Goal: Task Accomplishment & Management: Use online tool/utility

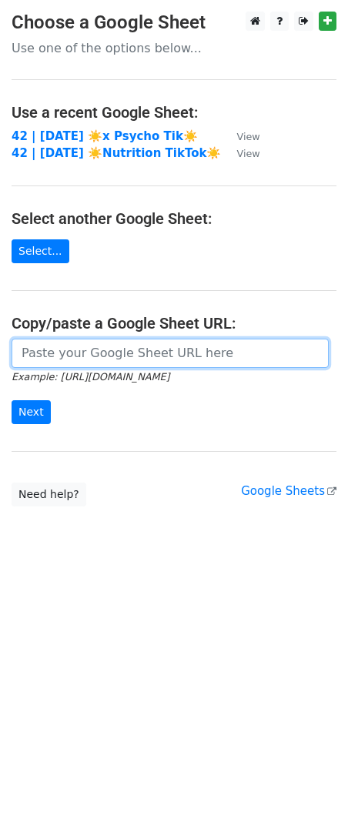
click at [100, 353] on input "url" at bounding box center [170, 353] width 317 height 29
paste input "https://docs.google.com/spreadsheets/d/1HrrY6QLJGffDAI6JLioK27uLhzqfKfaMVeNM5sz…"
type input "https://docs.google.com/spreadsheets/d/1HrrY6QLJGffDAI6JLioK27uLhzqfKfaMVeNM5sz…"
click at [12, 400] on input "Next" at bounding box center [31, 412] width 39 height 24
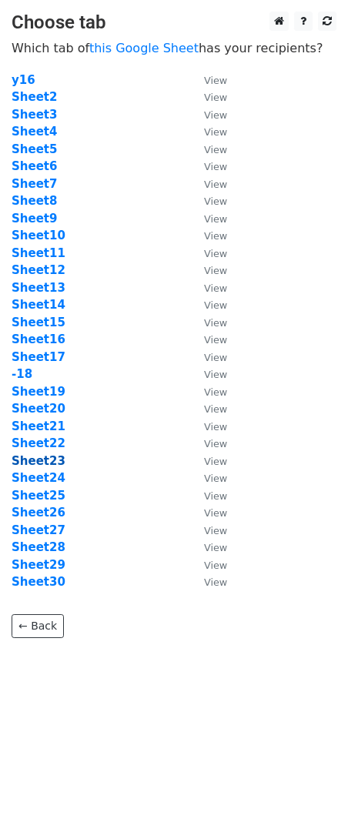
click at [30, 456] on strong "Sheet23" at bounding box center [39, 461] width 54 height 14
click at [56, 464] on strong "Sheet23" at bounding box center [39, 461] width 54 height 14
click at [52, 464] on strong "Sheet23" at bounding box center [39, 461] width 54 height 14
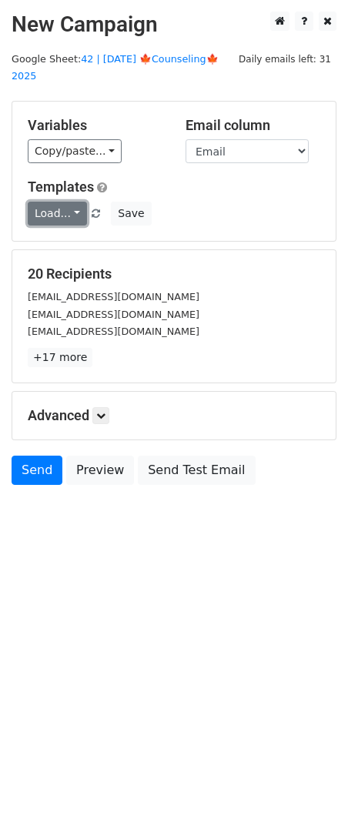
click at [69, 202] on link "Load..." at bounding box center [57, 214] width 59 height 24
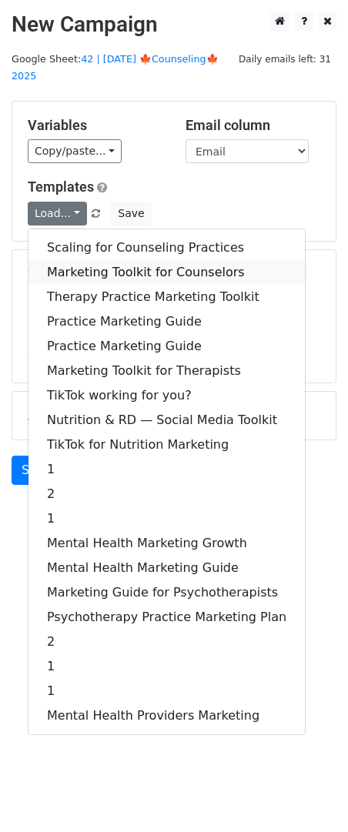
click at [87, 260] on link "Marketing Toolkit for Counselors" at bounding box center [166, 272] width 276 height 25
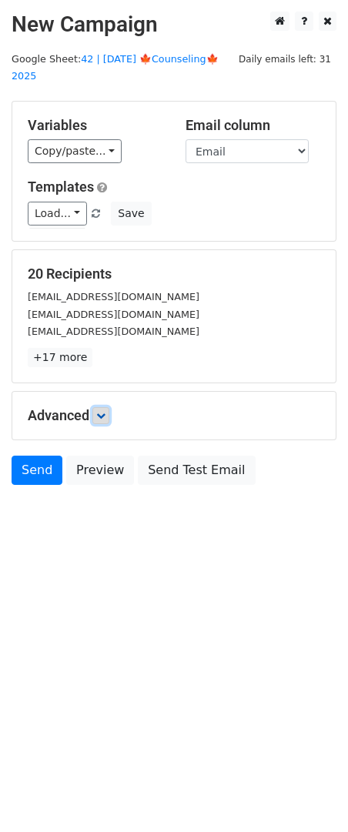
click at [103, 411] on icon at bounding box center [100, 415] width 9 height 9
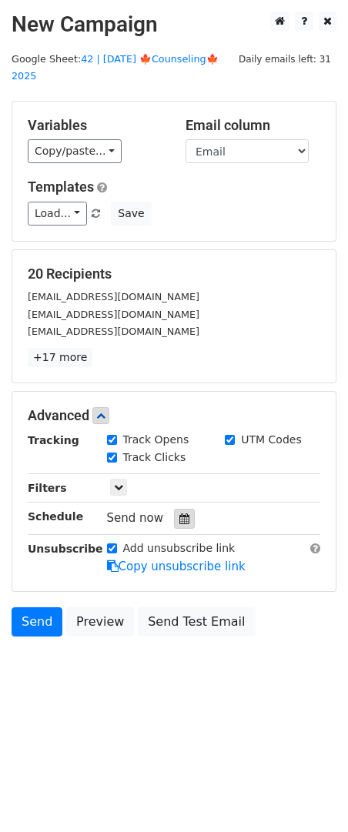
click at [179, 513] on icon at bounding box center [184, 518] width 10 height 11
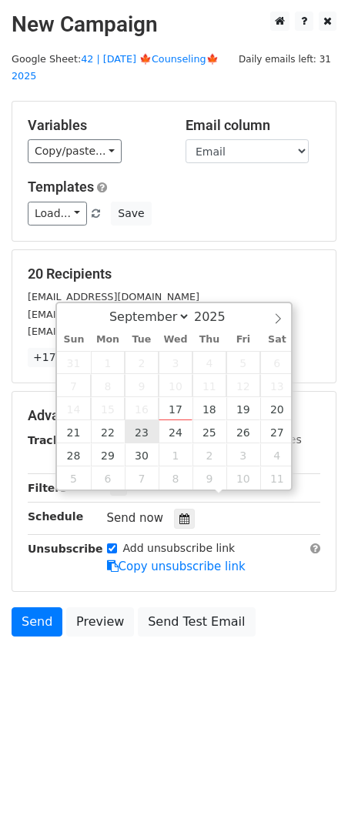
type input "2025-09-23 12:00"
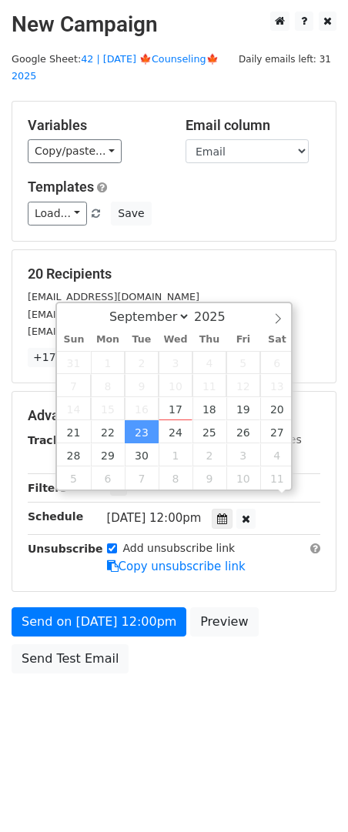
scroll to position [1, 0]
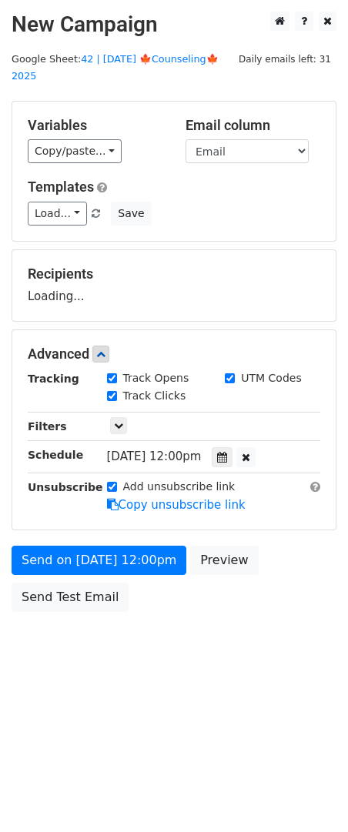
click at [71, 596] on div "Send on Sep 23 at 12:00pm Preview Send Test Email" at bounding box center [174, 583] width 348 height 74
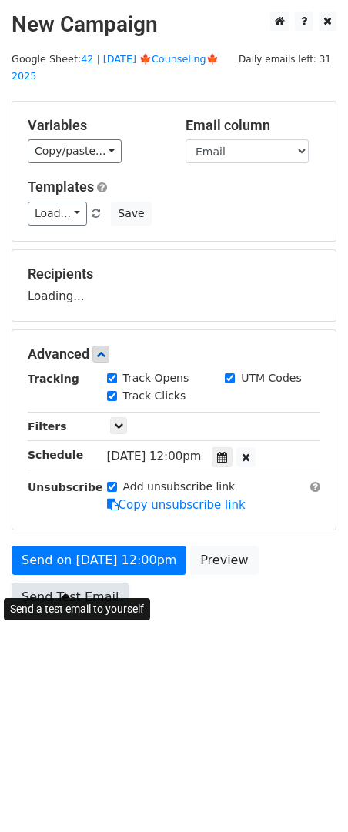
click at [85, 583] on link "Send Test Email" at bounding box center [70, 597] width 117 height 29
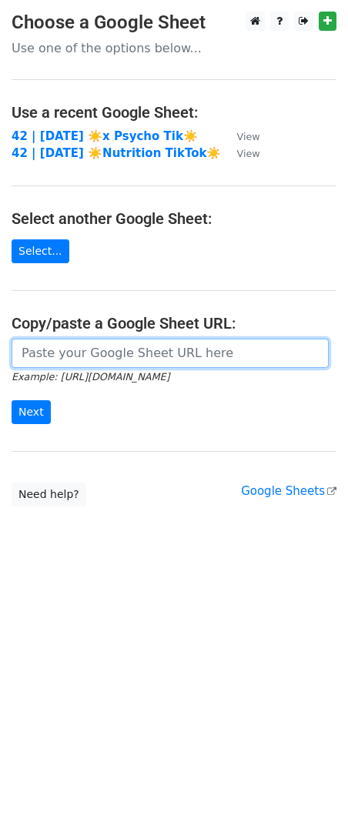
click at [99, 355] on input "url" at bounding box center [170, 353] width 317 height 29
paste input "https://docs.google.com/spreadsheets/d/1HrrY6QLJGffDAI6JLioK27uLhzqfKfaMVeNM5sz…"
type input "https://docs.google.com/spreadsheets/d/1HrrY6QLJGffDAI6JLioK27uLhzqfKfaMVeNM5sz…"
click at [12, 400] on input "Next" at bounding box center [31, 412] width 39 height 24
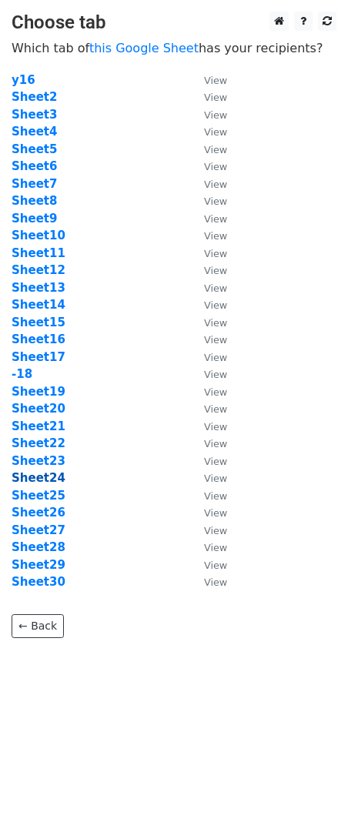
click at [40, 478] on strong "Sheet24" at bounding box center [39, 478] width 54 height 14
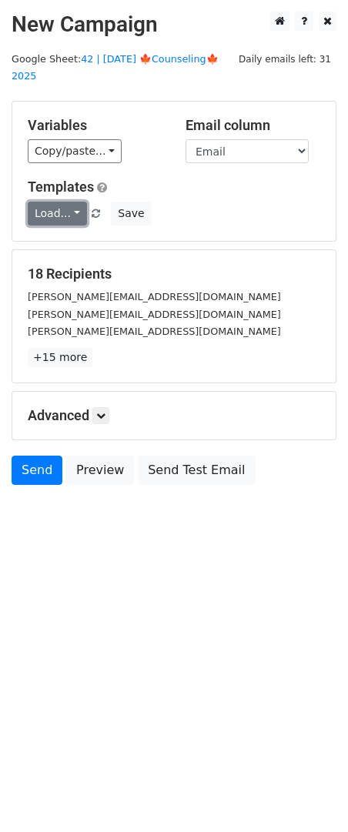
click at [65, 202] on link "Load..." at bounding box center [57, 214] width 59 height 24
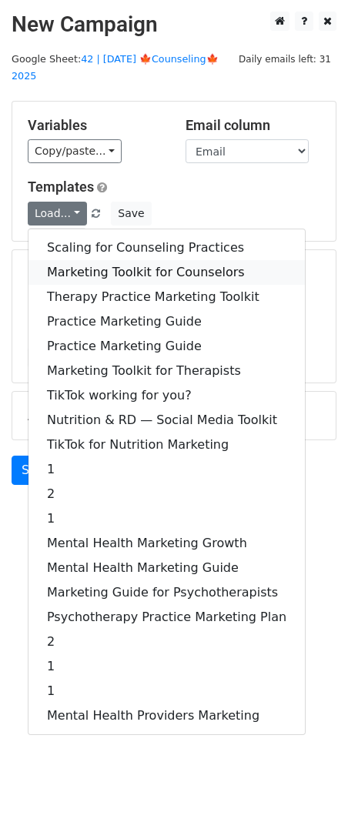
click at [105, 260] on link "Marketing Toolkit for Counselors" at bounding box center [166, 272] width 276 height 25
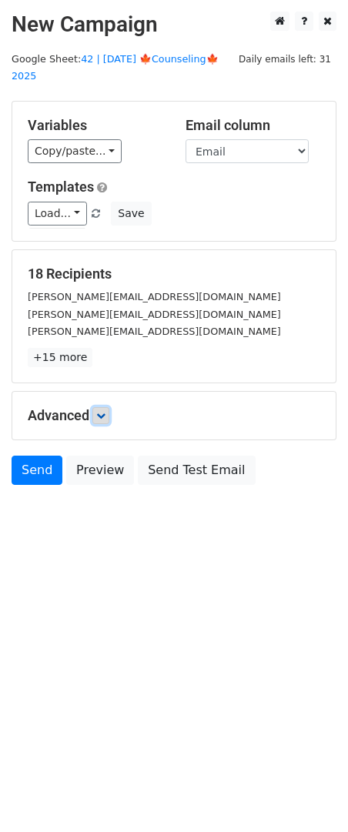
click at [105, 411] on icon at bounding box center [100, 415] width 9 height 9
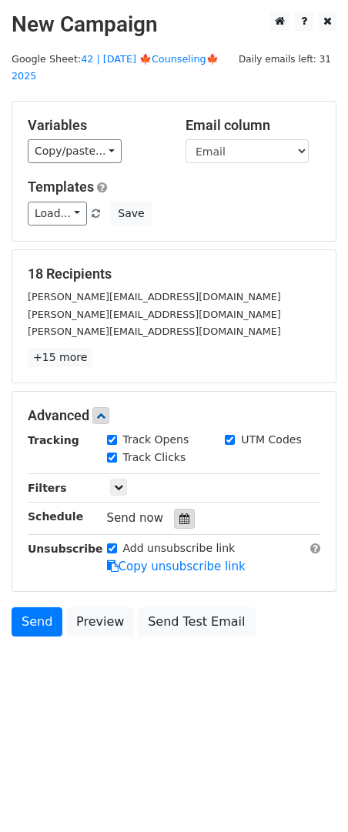
click at [179, 513] on icon at bounding box center [184, 518] width 10 height 11
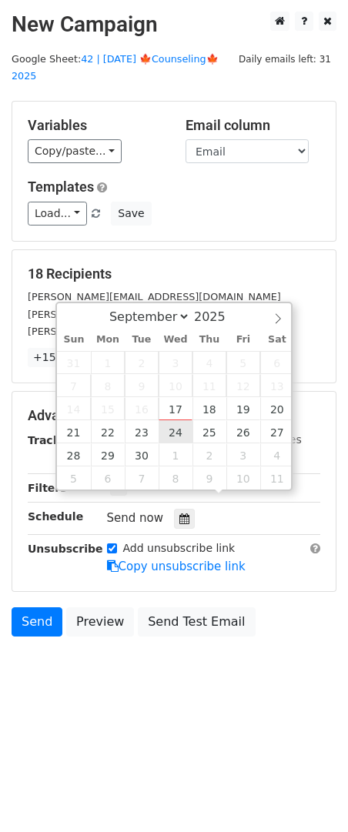
type input "2025-09-24 12:00"
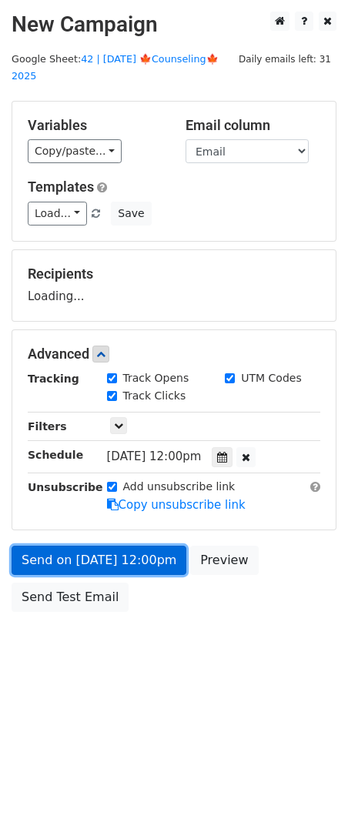
click at [130, 546] on link "Send on Sep 24 at 12:00pm" at bounding box center [99, 560] width 175 height 29
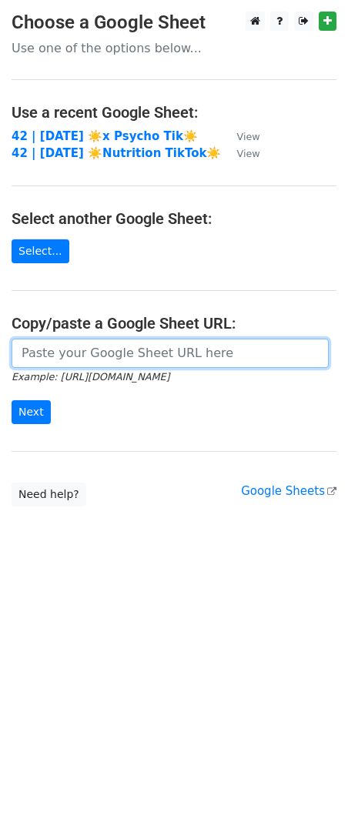
click at [87, 346] on input "url" at bounding box center [170, 353] width 317 height 29
paste input "https://docs.google.com/spreadsheets/d/1HrrY6QLJGffDAI6JLioK27uLhzqfKfaMVeNM5sz…"
type input "https://docs.google.com/spreadsheets/d/1HrrY6QLJGffDAI6JLioK27uLhzqfKfaMVeNM5sz…"
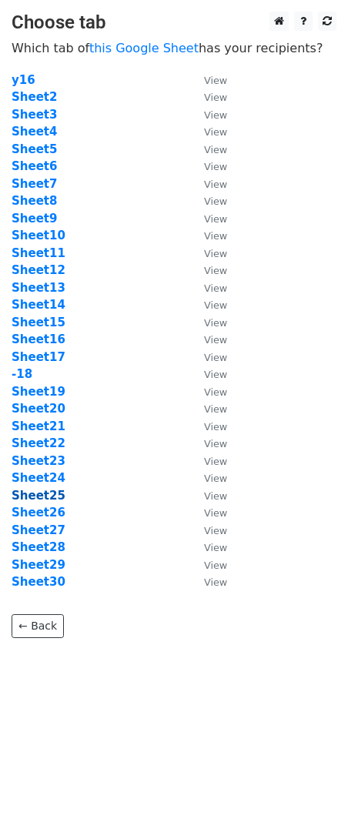
click at [42, 493] on strong "Sheet25" at bounding box center [39, 496] width 54 height 14
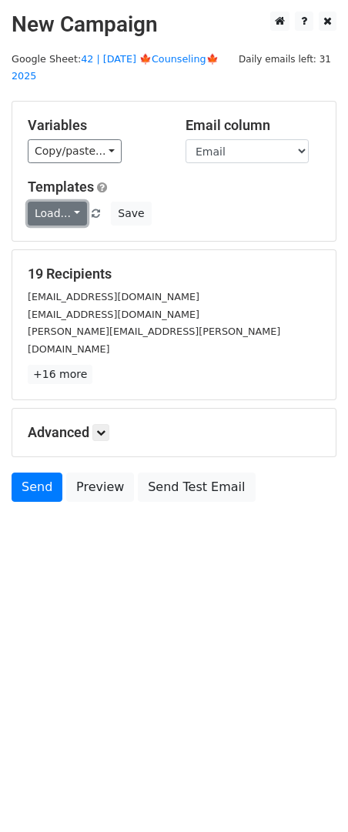
click at [55, 202] on link "Load..." at bounding box center [57, 214] width 59 height 24
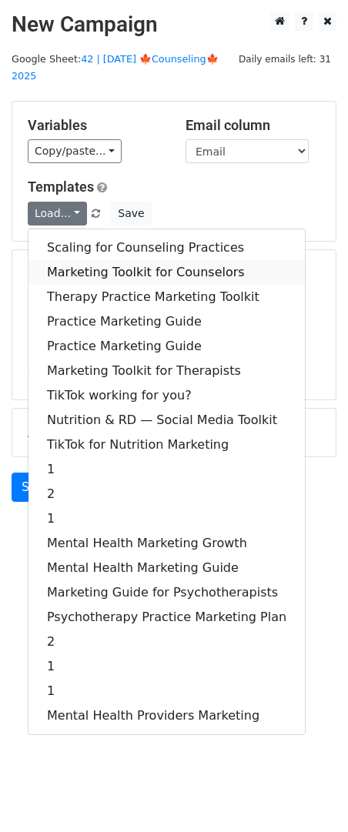
click at [125, 262] on link "Marketing Toolkit for Counselors" at bounding box center [166, 272] width 276 height 25
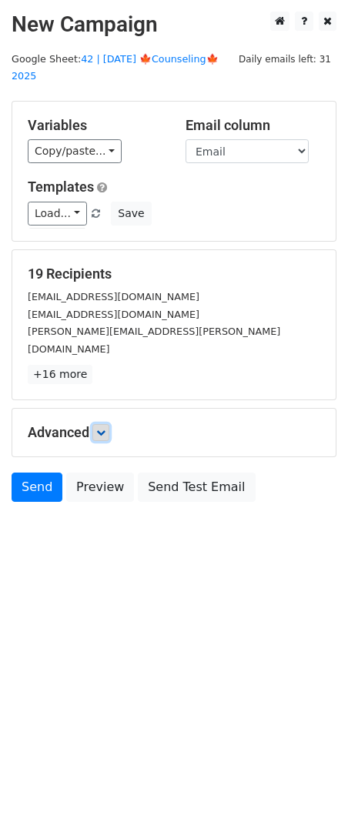
click at [103, 428] on icon at bounding box center [100, 432] width 9 height 9
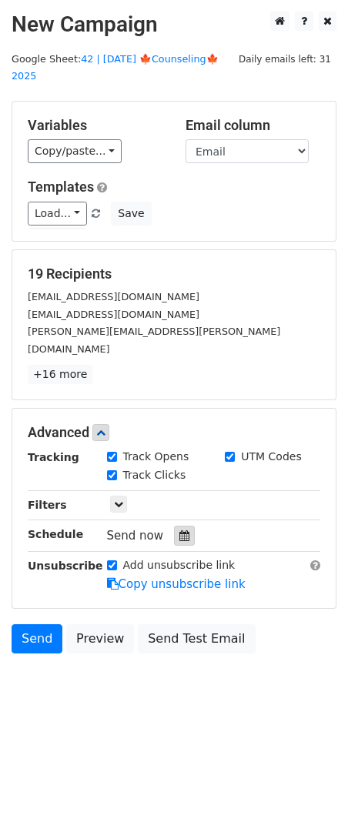
click at [179, 530] on icon at bounding box center [184, 535] width 10 height 11
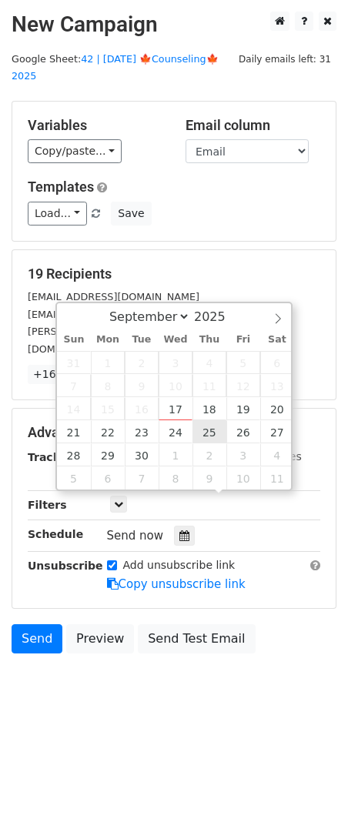
type input "2025-09-25 12:00"
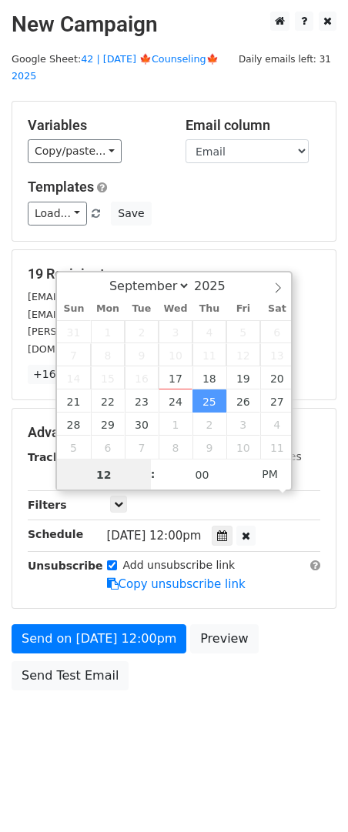
scroll to position [1, 0]
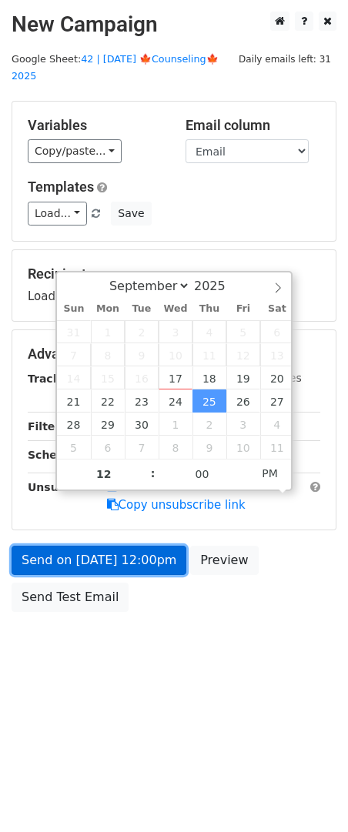
click at [126, 546] on link "Send on Sep 25 at 12:00pm" at bounding box center [99, 560] width 175 height 29
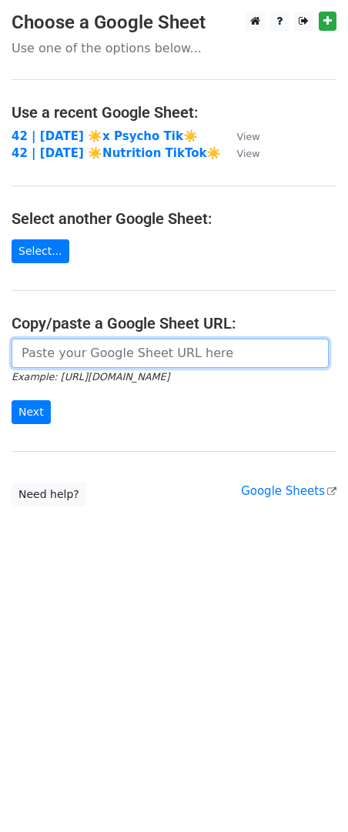
click at [122, 349] on input "url" at bounding box center [170, 353] width 317 height 29
paste input "[URL][DOMAIN_NAME]"
type input "[URL][DOMAIN_NAME]"
click at [12, 400] on input "Next" at bounding box center [31, 412] width 39 height 24
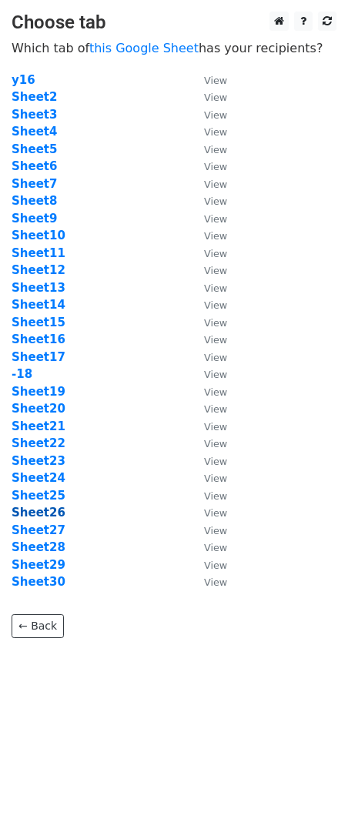
click at [49, 512] on strong "Sheet26" at bounding box center [39, 513] width 54 height 14
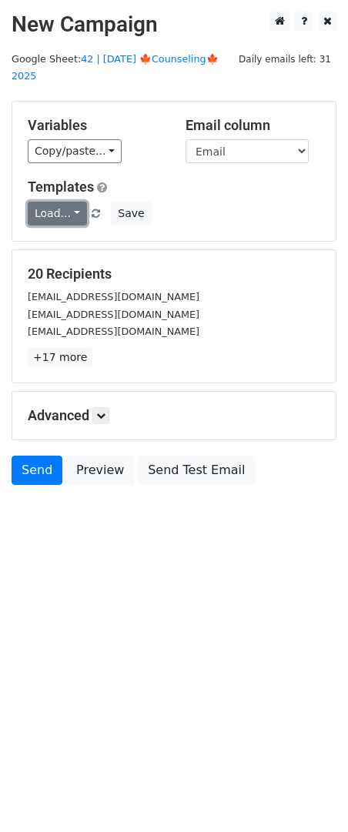
click at [66, 202] on link "Load..." at bounding box center [57, 214] width 59 height 24
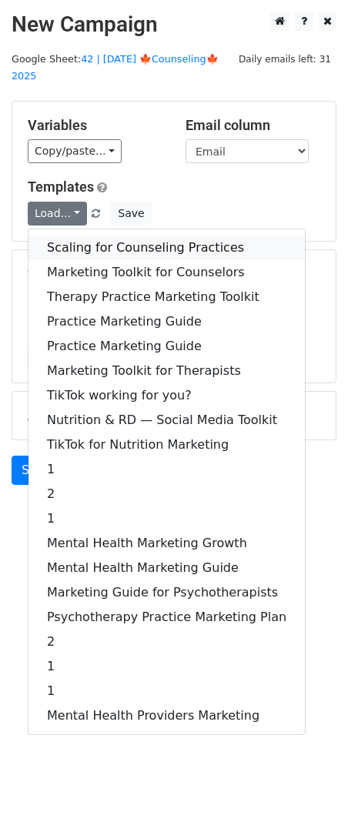
click at [86, 236] on link "Scaling for Counseling Practices" at bounding box center [166, 248] width 276 height 25
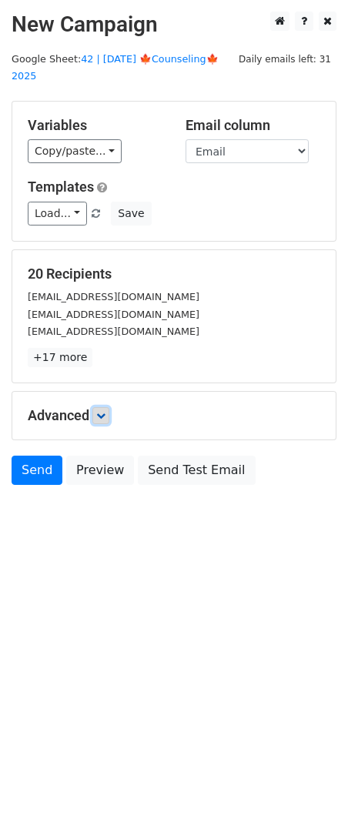
click at [105, 411] on icon at bounding box center [100, 415] width 9 height 9
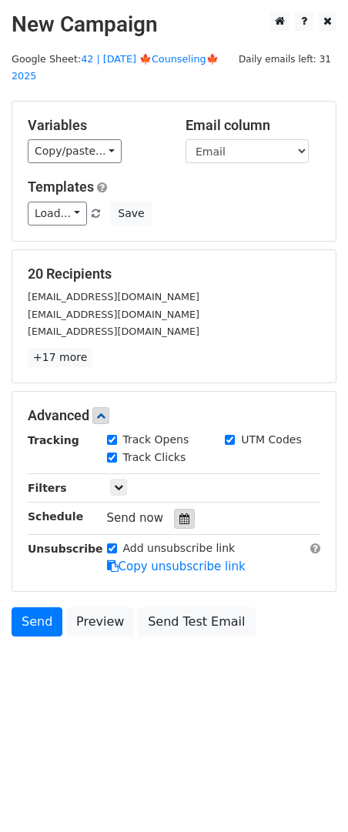
click at [183, 509] on div at bounding box center [184, 519] width 21 height 20
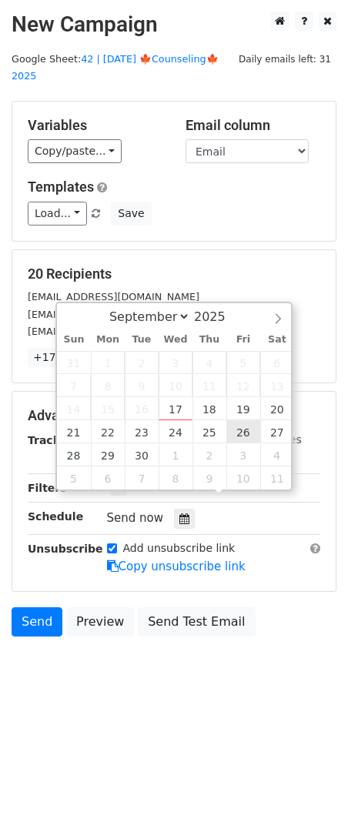
type input "2025-09-26 12:00"
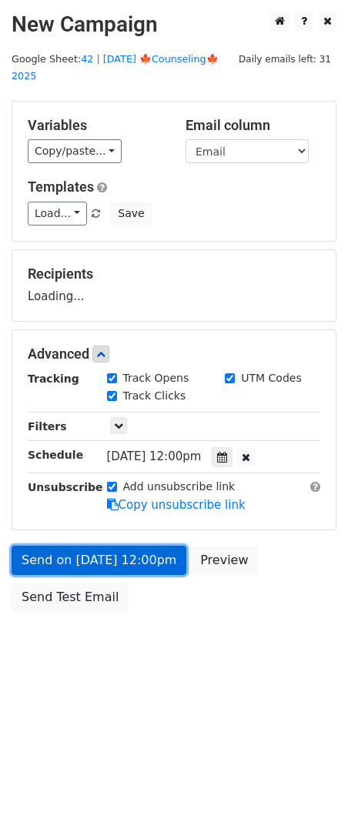
click at [109, 553] on link "Send on Sep 26 at 12:00pm" at bounding box center [99, 560] width 175 height 29
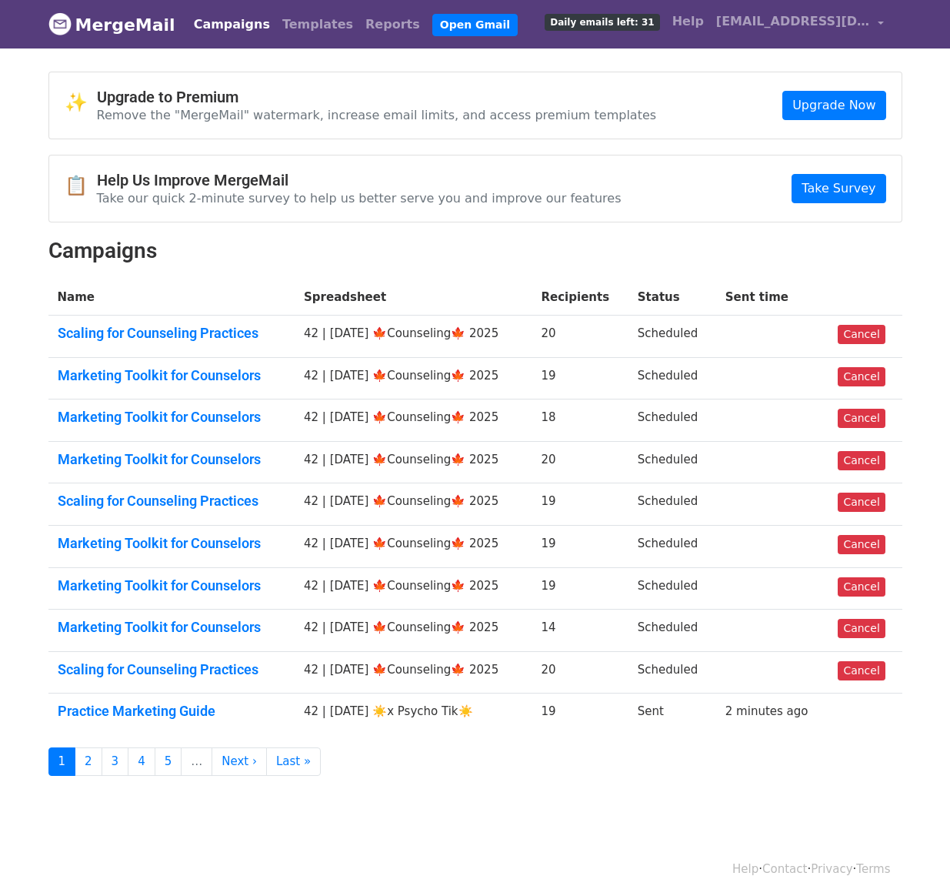
click at [338, 242] on h2 "Campaigns" at bounding box center [475, 251] width 854 height 26
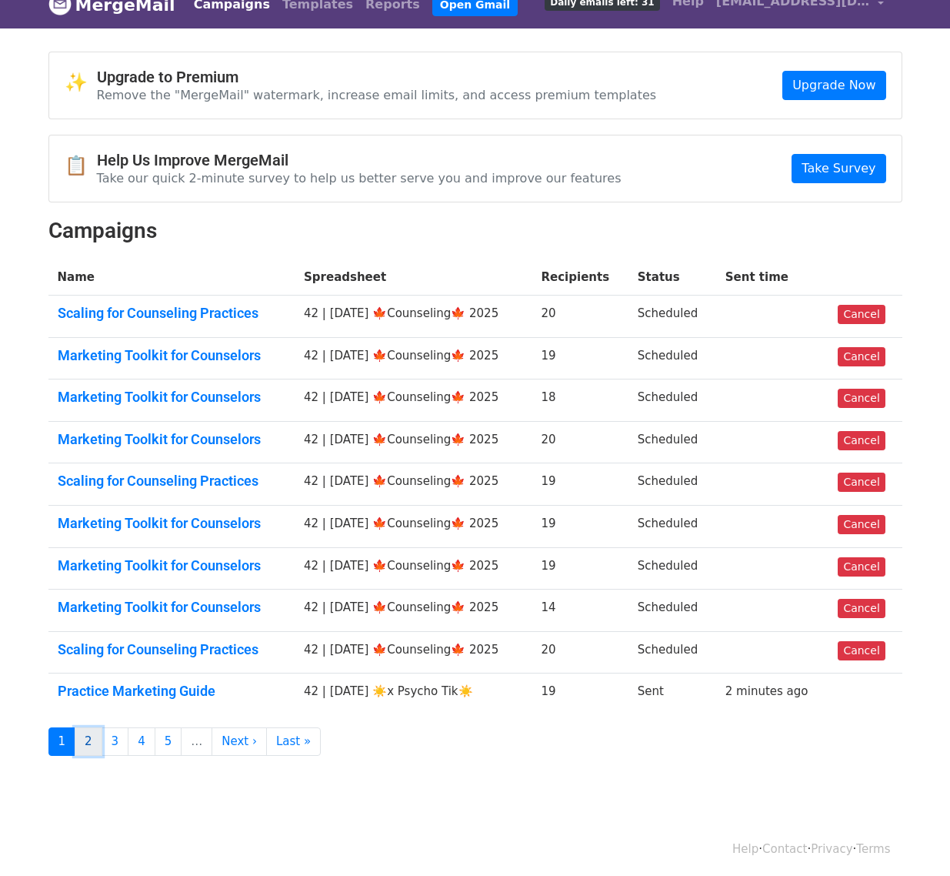
click at [88, 742] on link "2" at bounding box center [89, 741] width 28 height 28
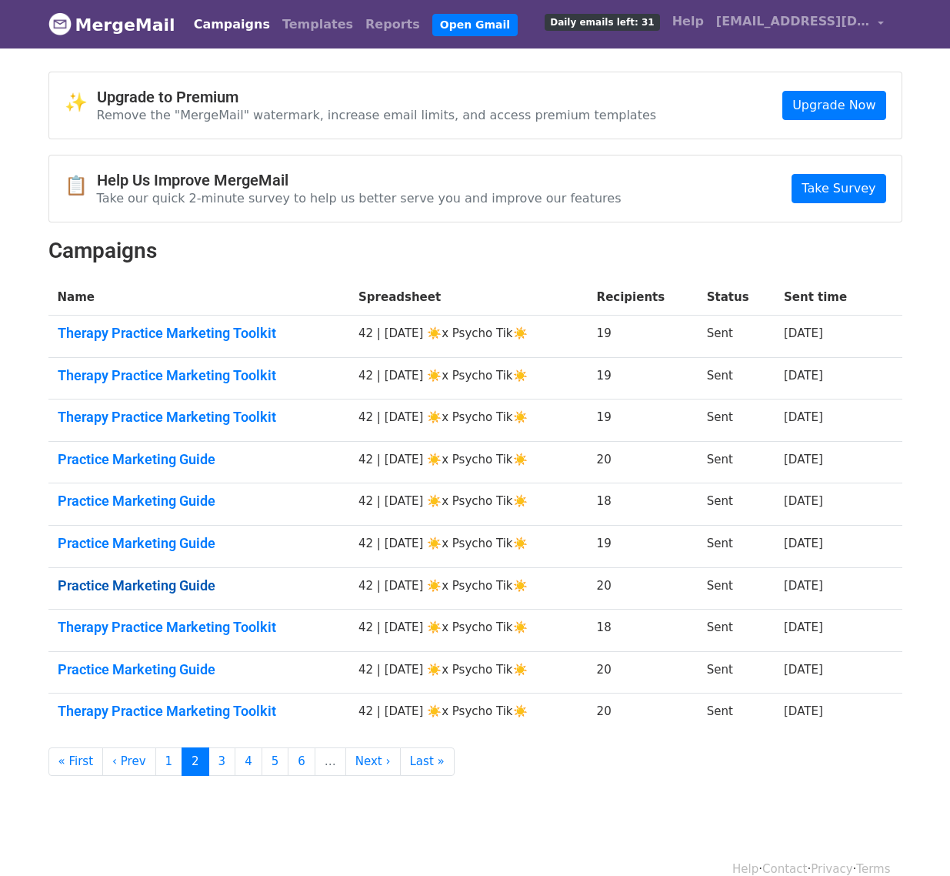
click at [168, 591] on link "Practice Marketing Guide" at bounding box center [199, 585] width 283 height 17
click at [163, 623] on link "Therapy Practice Marketing Toolkit" at bounding box center [199, 627] width 283 height 17
click at [163, 673] on link "Practice Marketing Guide" at bounding box center [199, 669] width 283 height 17
click at [170, 710] on link "Therapy Practice Marketing Toolkit" at bounding box center [199, 711] width 283 height 17
click at [213, 764] on link "3" at bounding box center [223, 761] width 28 height 28
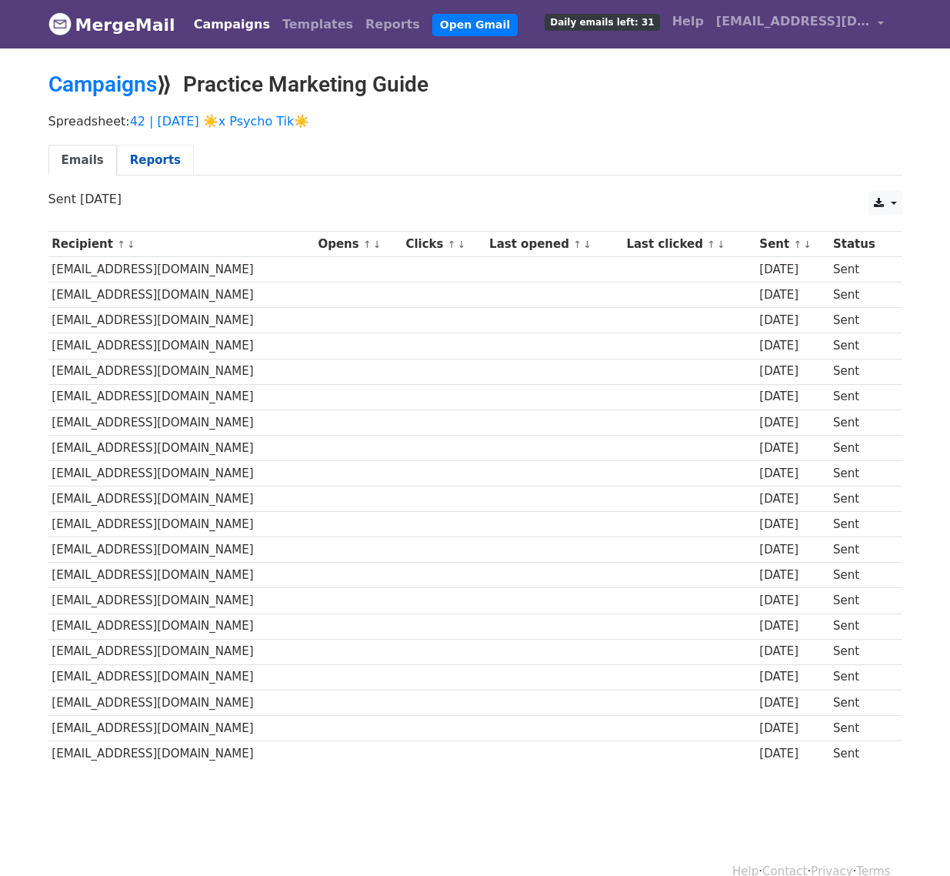
click at [141, 162] on link "Reports" at bounding box center [155, 161] width 77 height 32
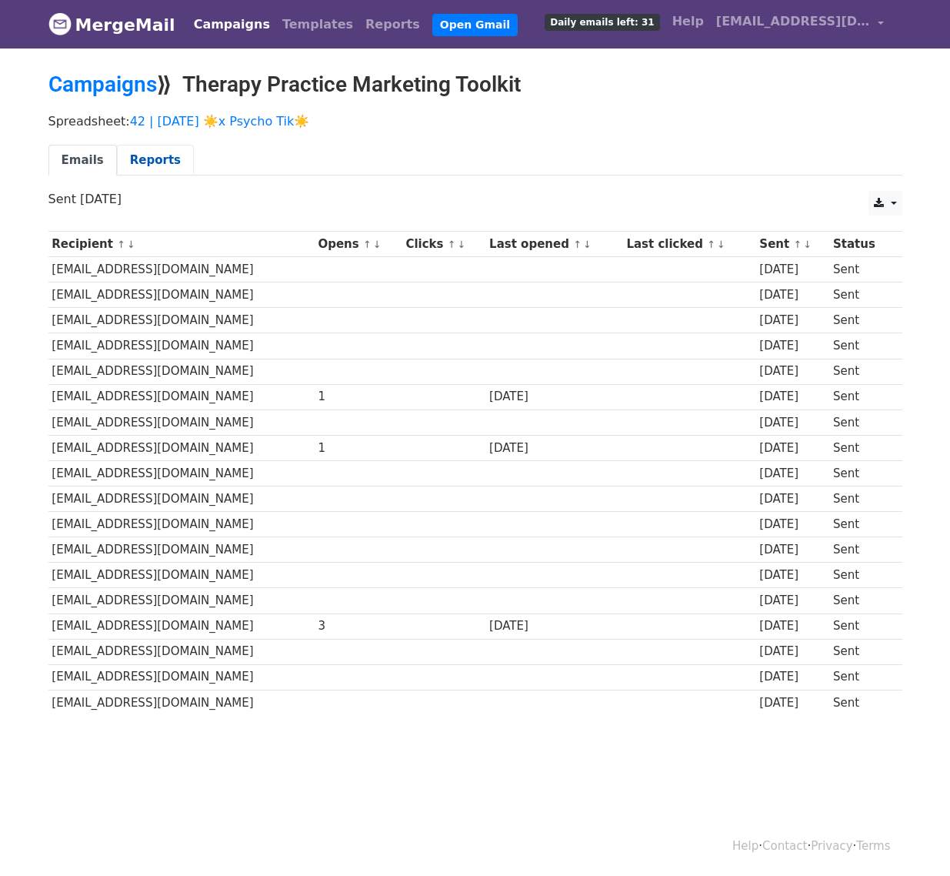
click at [137, 157] on link "Reports" at bounding box center [155, 161] width 77 height 32
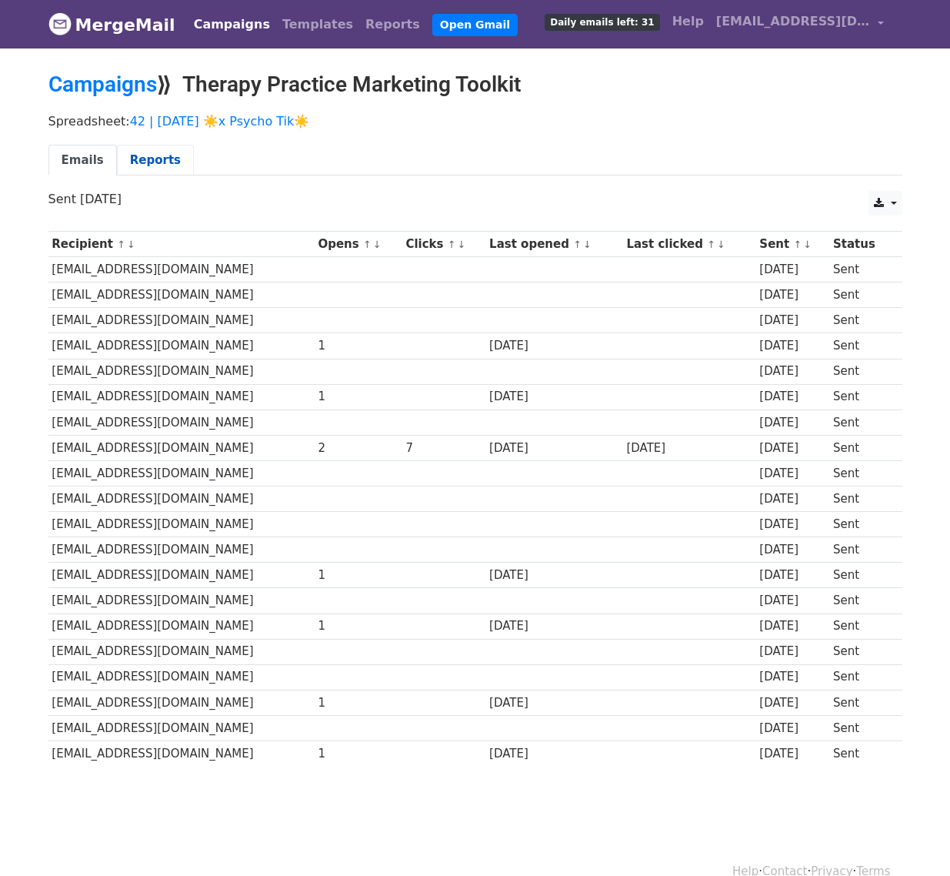
click at [136, 158] on link "Reports" at bounding box center [155, 161] width 77 height 32
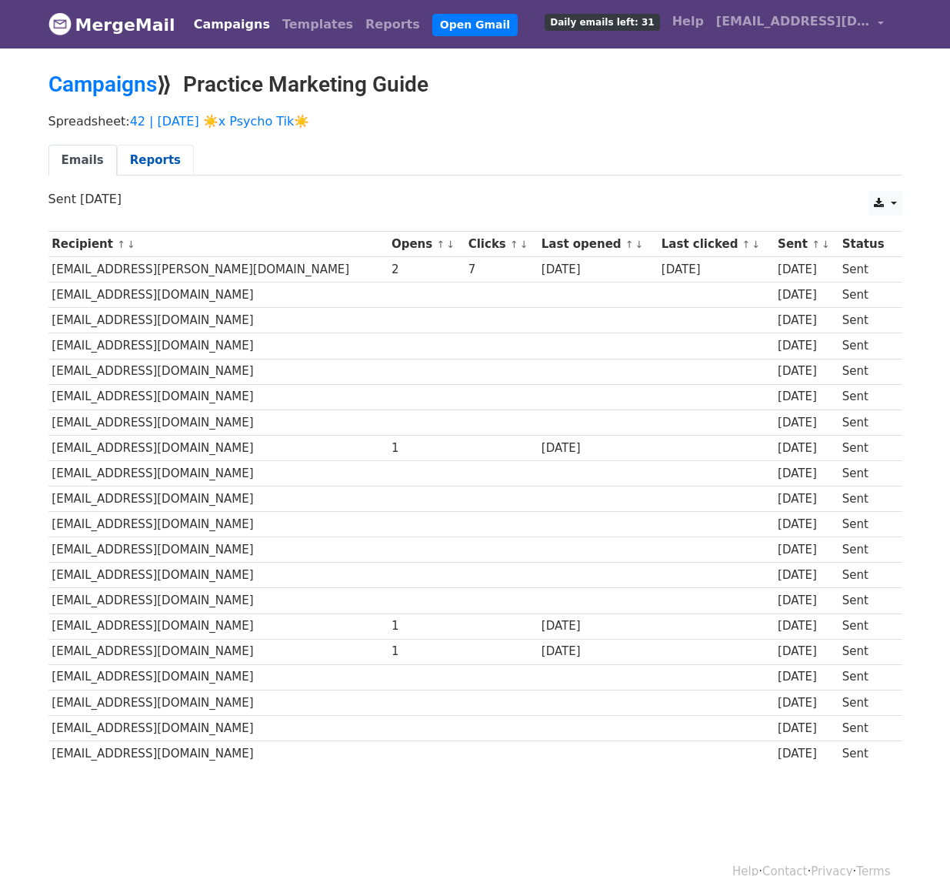
click at [151, 160] on link "Reports" at bounding box center [155, 161] width 77 height 32
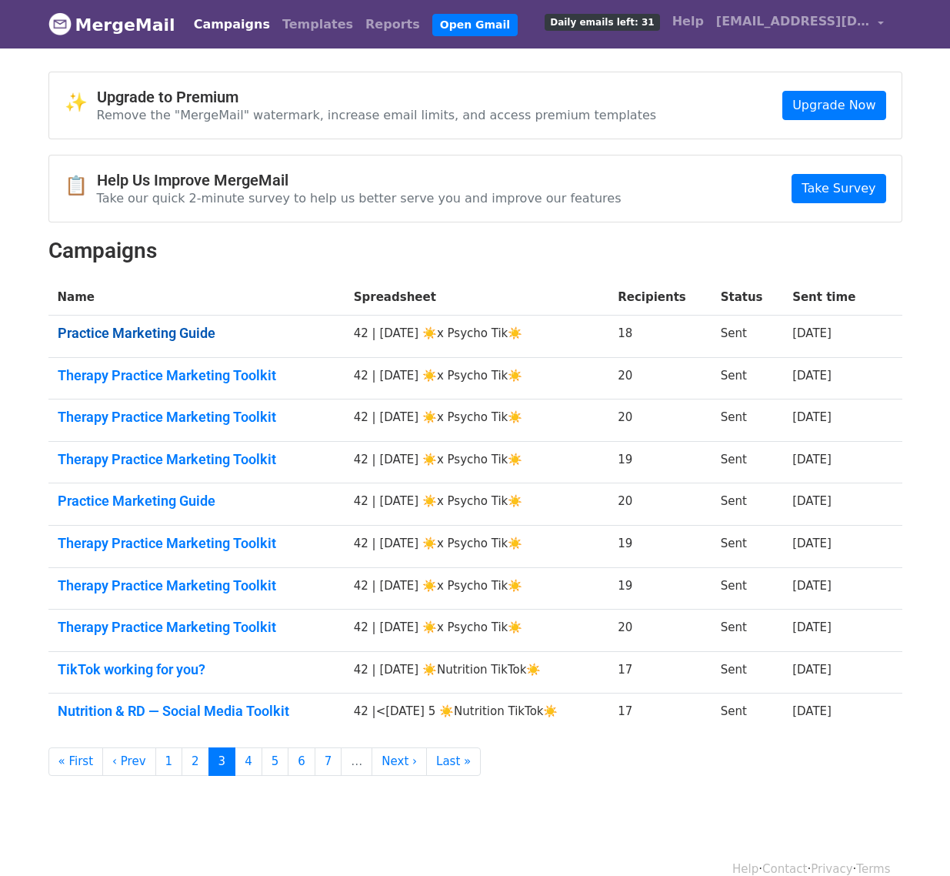
click at [145, 326] on link "Practice Marketing Guide" at bounding box center [197, 333] width 278 height 17
click at [145, 367] on link "Therapy Practice Marketing Toolkit" at bounding box center [197, 375] width 278 height 17
click at [145, 417] on link "Therapy Practice Marketing Toolkit" at bounding box center [197, 417] width 278 height 17
click at [140, 456] on link "Therapy Practice Marketing Toolkit" at bounding box center [197, 459] width 278 height 17
click at [140, 493] on link "Practice Marketing Guide" at bounding box center [197, 501] width 278 height 17
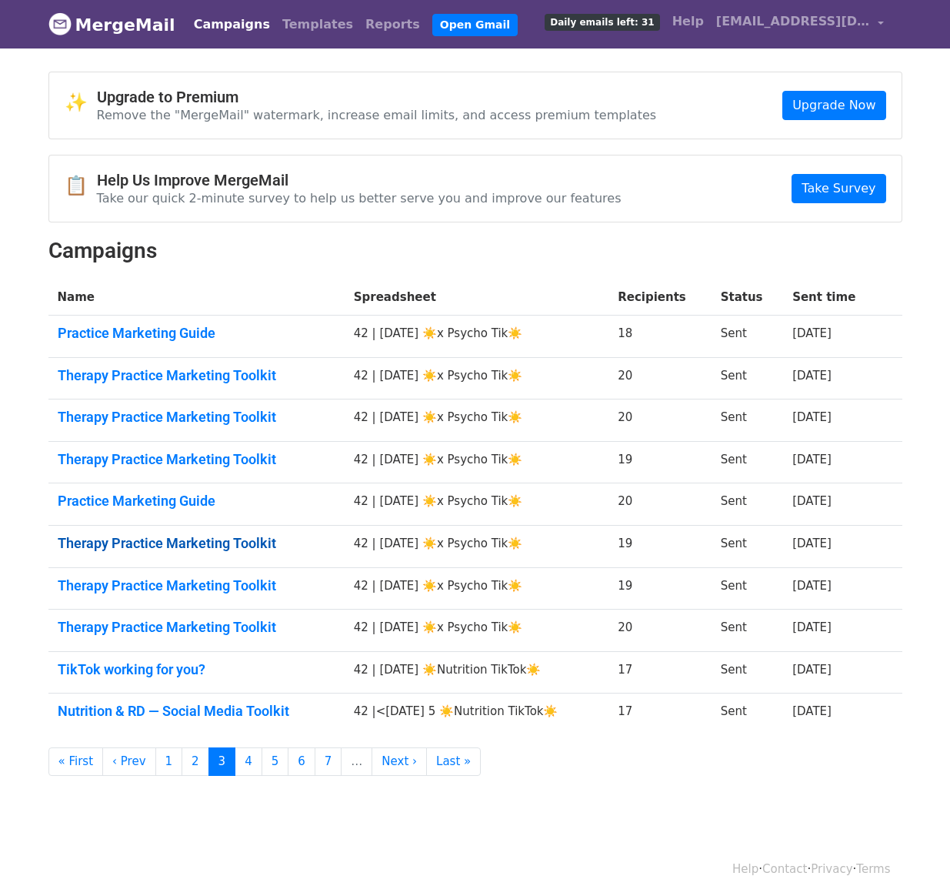
click at [140, 542] on link "Therapy Practice Marketing Toolkit" at bounding box center [197, 543] width 278 height 17
click at [137, 585] on link "Therapy Practice Marketing Toolkit" at bounding box center [197, 585] width 278 height 17
click at [139, 625] on link "Therapy Practice Marketing Toolkit" at bounding box center [197, 627] width 278 height 17
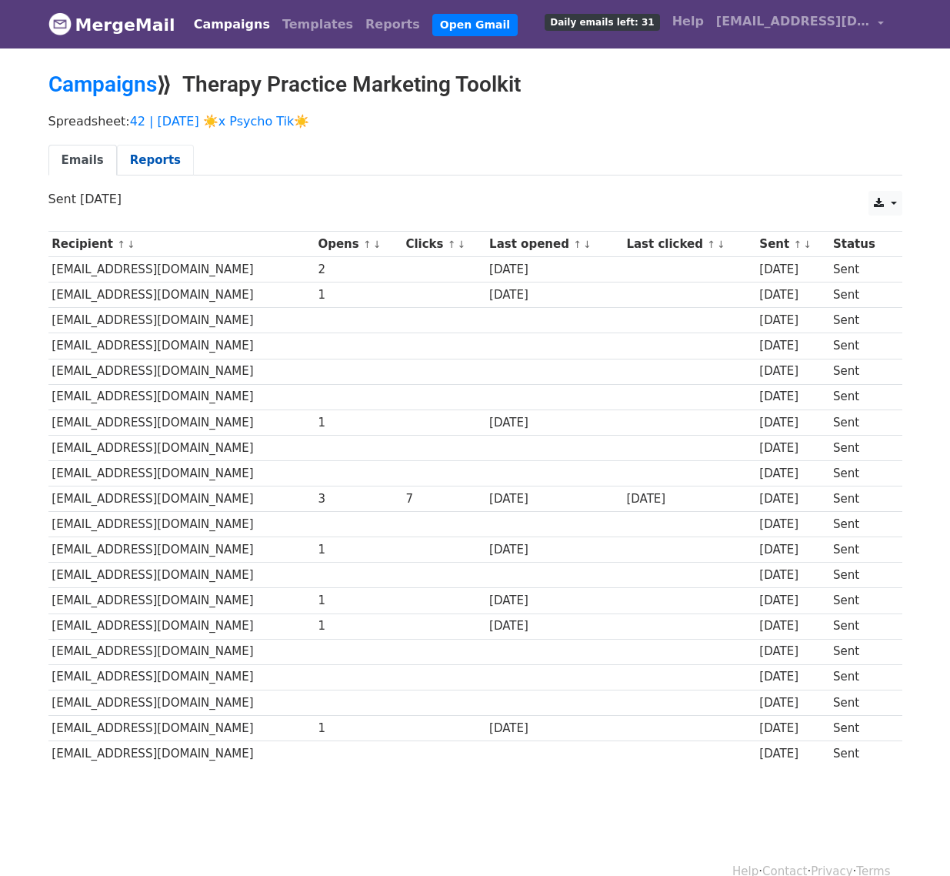
click at [152, 165] on link "Reports" at bounding box center [155, 161] width 77 height 32
click at [145, 157] on link "Reports" at bounding box center [155, 161] width 77 height 32
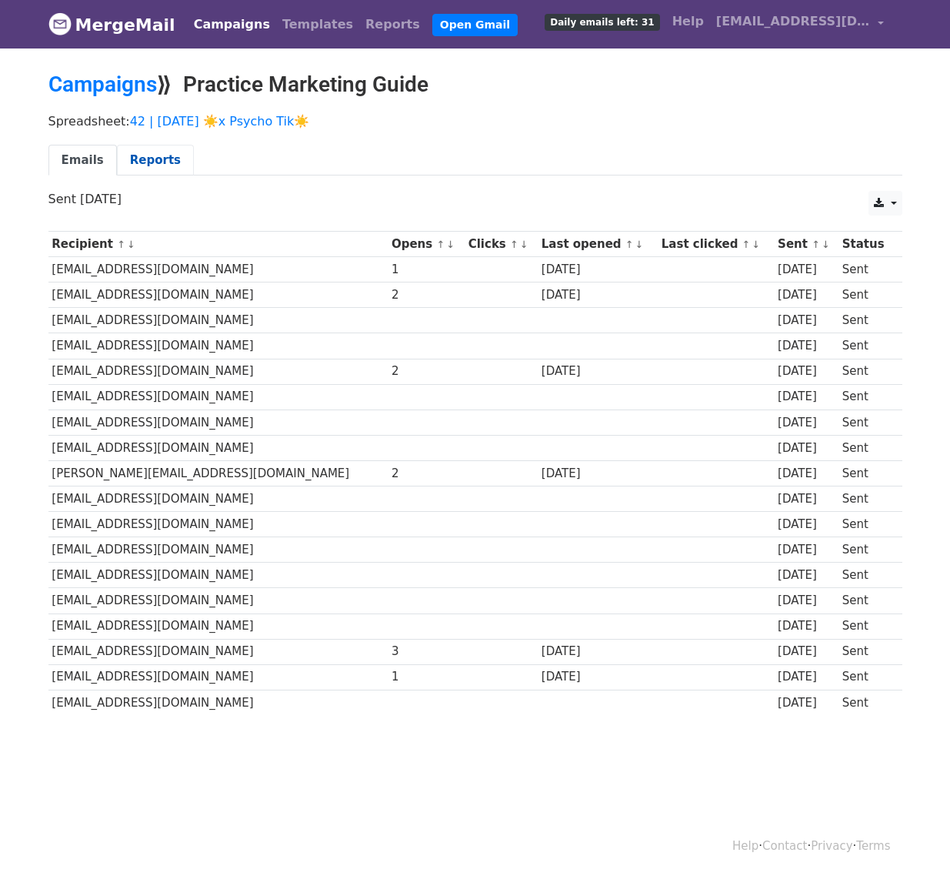
click at [149, 152] on link "Reports" at bounding box center [155, 161] width 77 height 32
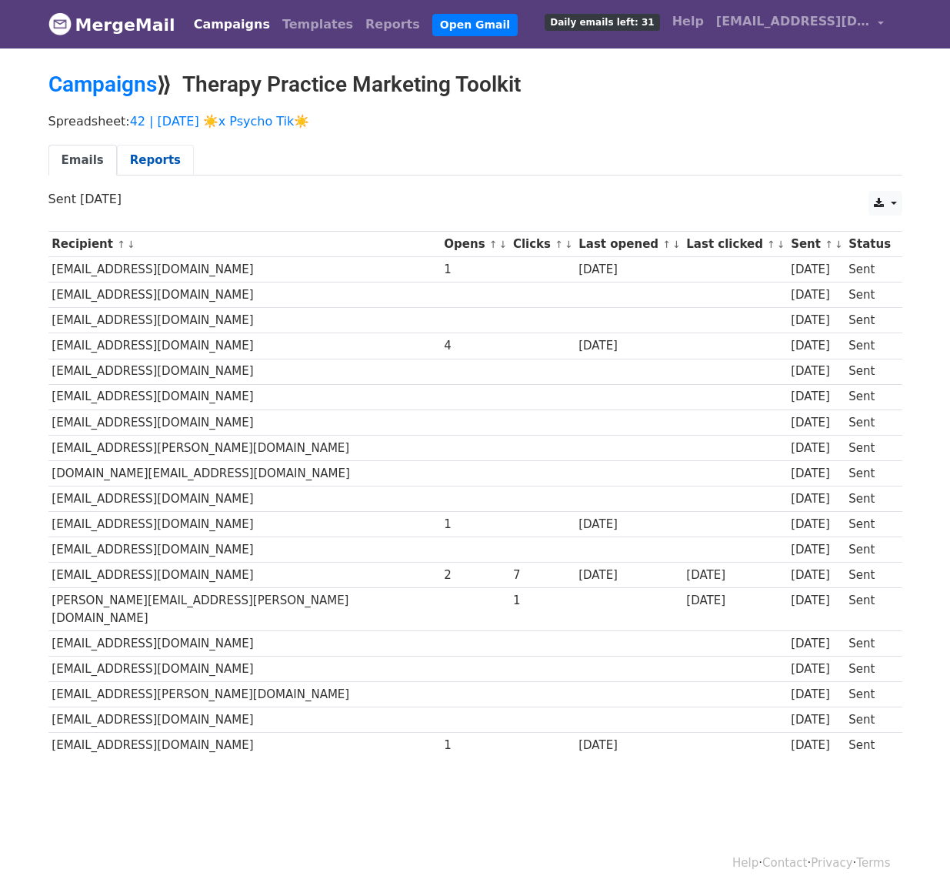
click at [143, 167] on link "Reports" at bounding box center [155, 161] width 77 height 32
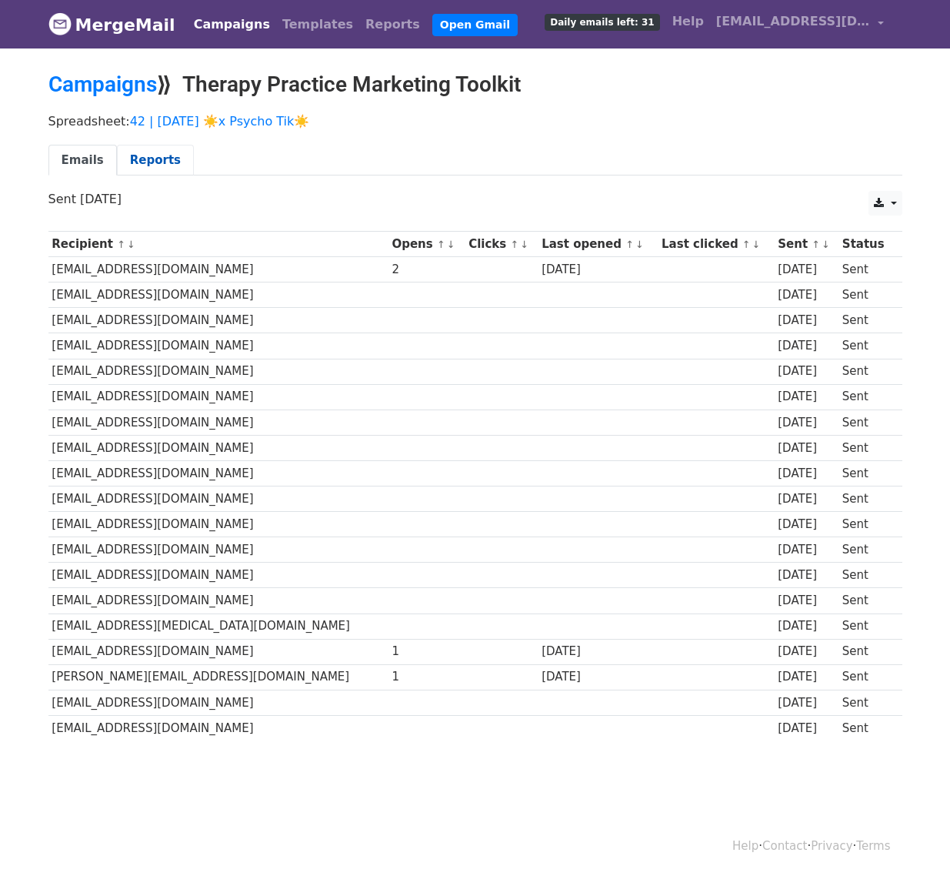
click at [138, 166] on link "Reports" at bounding box center [155, 161] width 77 height 32
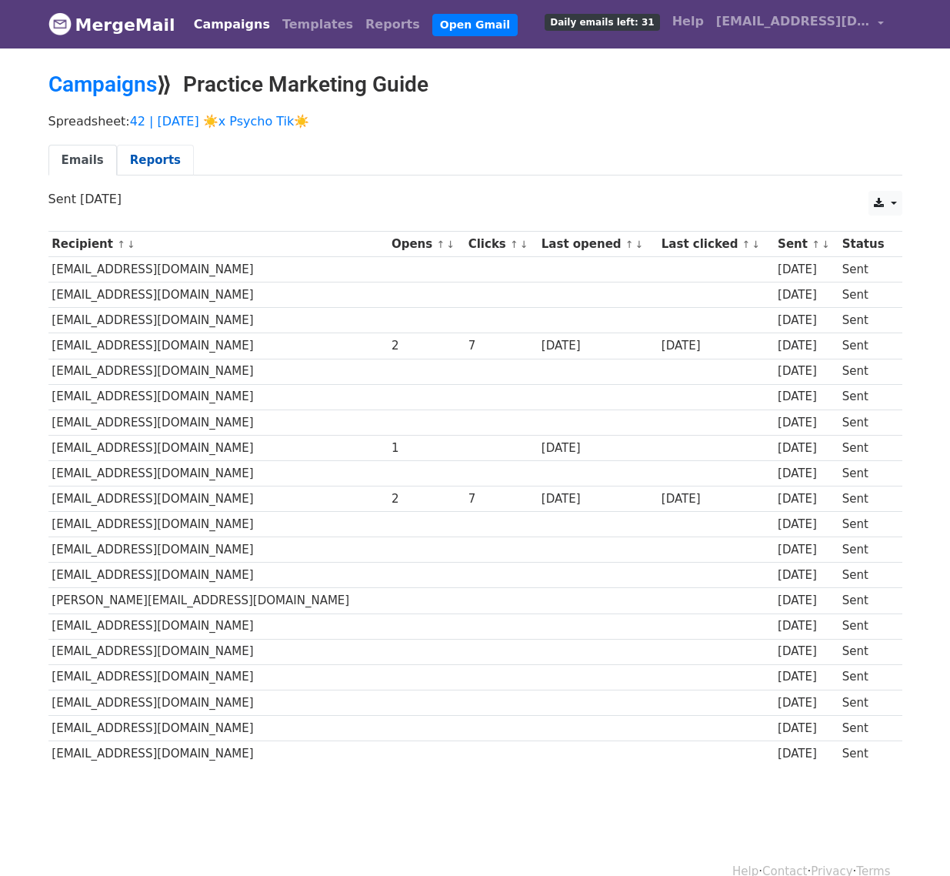
click at [156, 145] on link "Reports" at bounding box center [155, 161] width 77 height 32
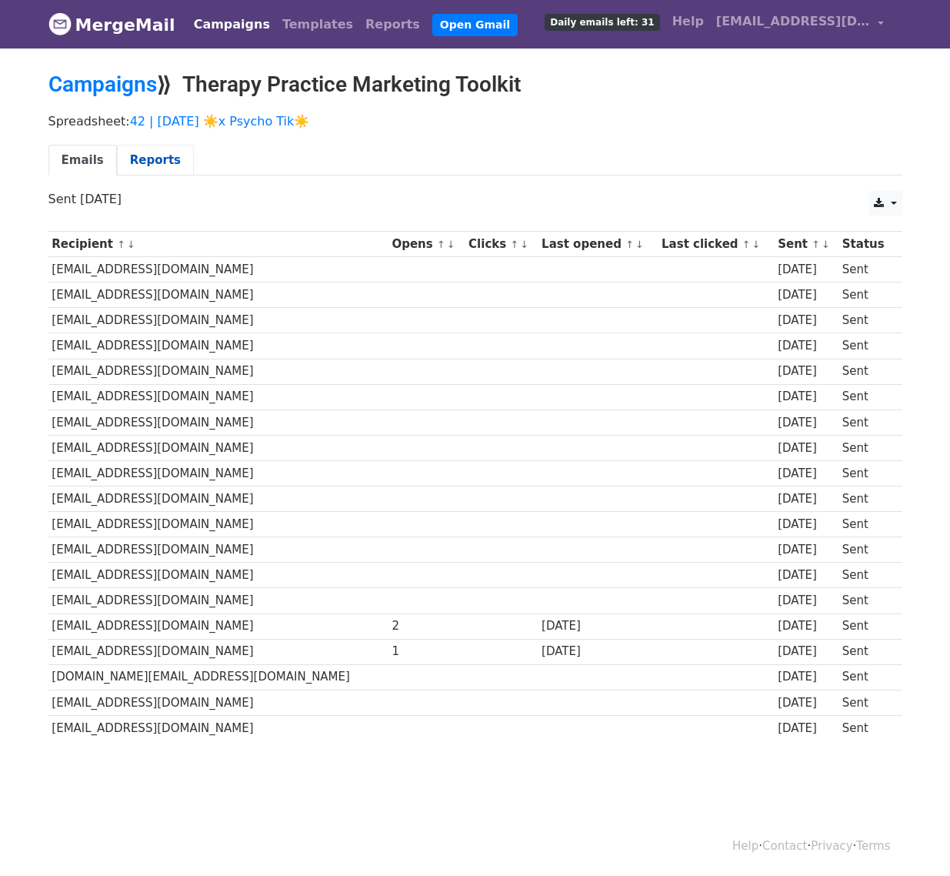
click at [157, 145] on link "Reports" at bounding box center [155, 161] width 77 height 32
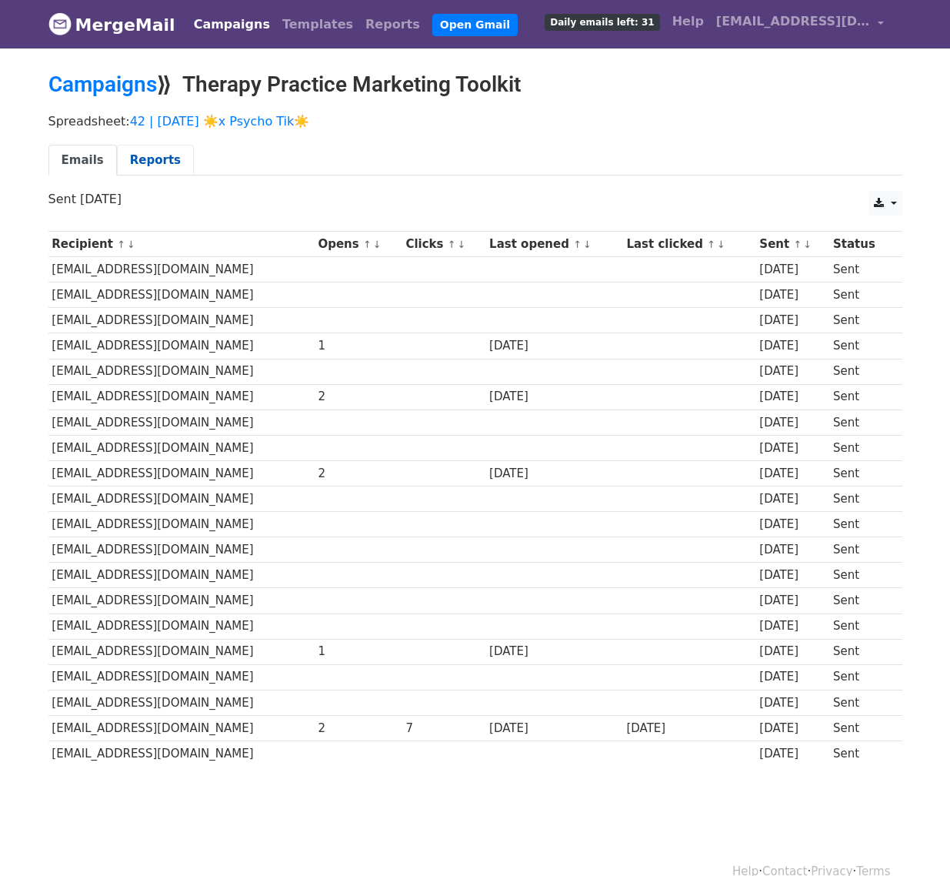
click at [145, 164] on link "Reports" at bounding box center [155, 161] width 77 height 32
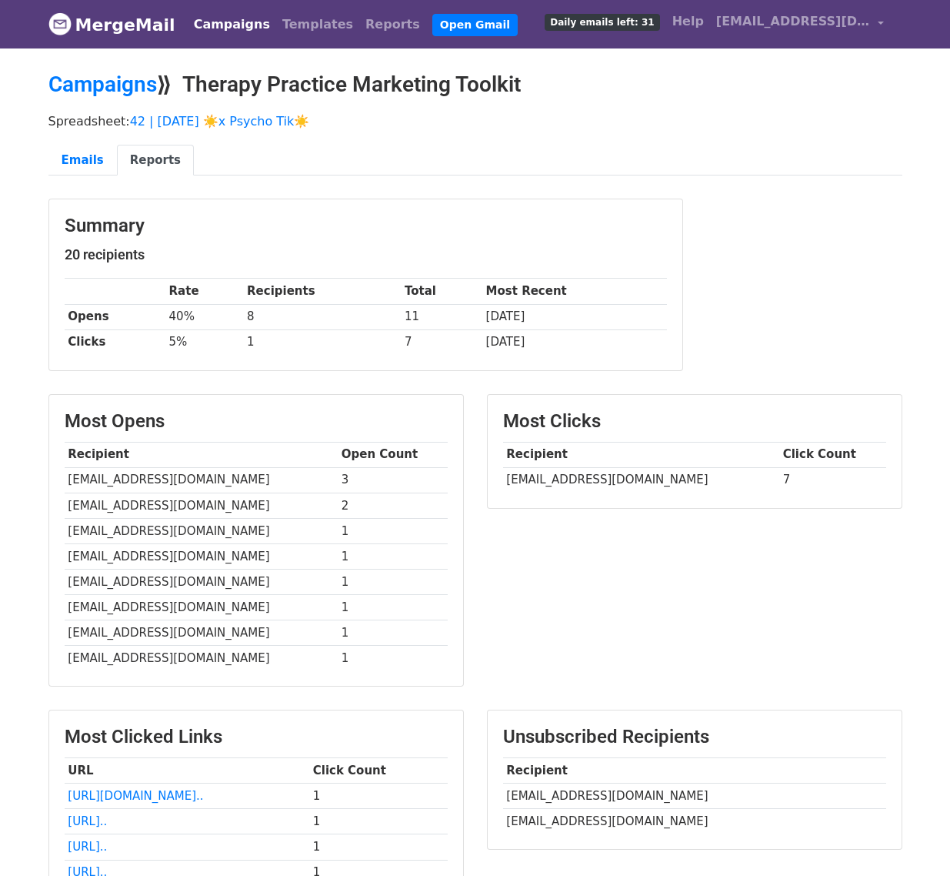
drag, startPoint x: 740, startPoint y: 790, endPoint x: 539, endPoint y: 796, distance: 200.9
click at [539, 796] on td "familytherapyandcounselling@gmail.com" at bounding box center [694, 795] width 383 height 25
copy td "therapyandcounselling@gmail.com"
drag, startPoint x: 650, startPoint y: 814, endPoint x: 519, endPoint y: 814, distance: 130.8
click at [519, 814] on td "therapynt@gmail.com" at bounding box center [694, 821] width 383 height 25
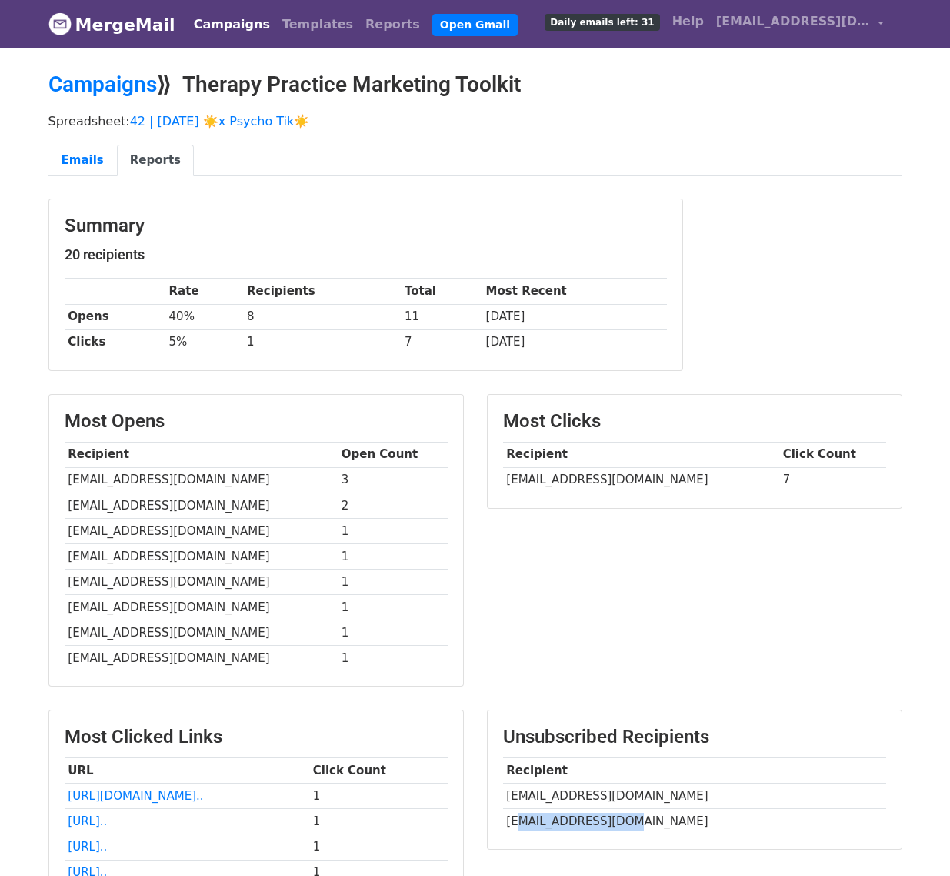
copy td "erapynt@gmail.com"
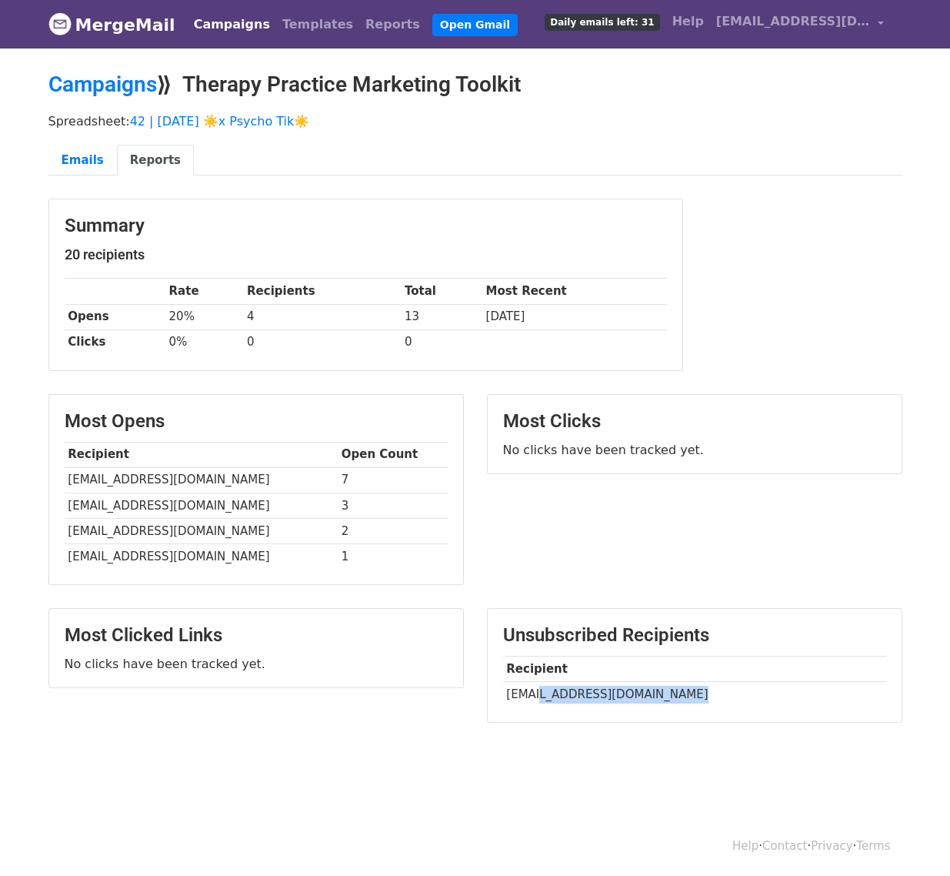
drag, startPoint x: 690, startPoint y: 694, endPoint x: 535, endPoint y: 694, distance: 155.5
click at [535, 694] on td "[EMAIL_ADDRESS][DOMAIN_NAME]" at bounding box center [694, 693] width 383 height 25
copy td "[DOMAIN_NAME]"
